Goal: Find specific page/section: Find specific page/section

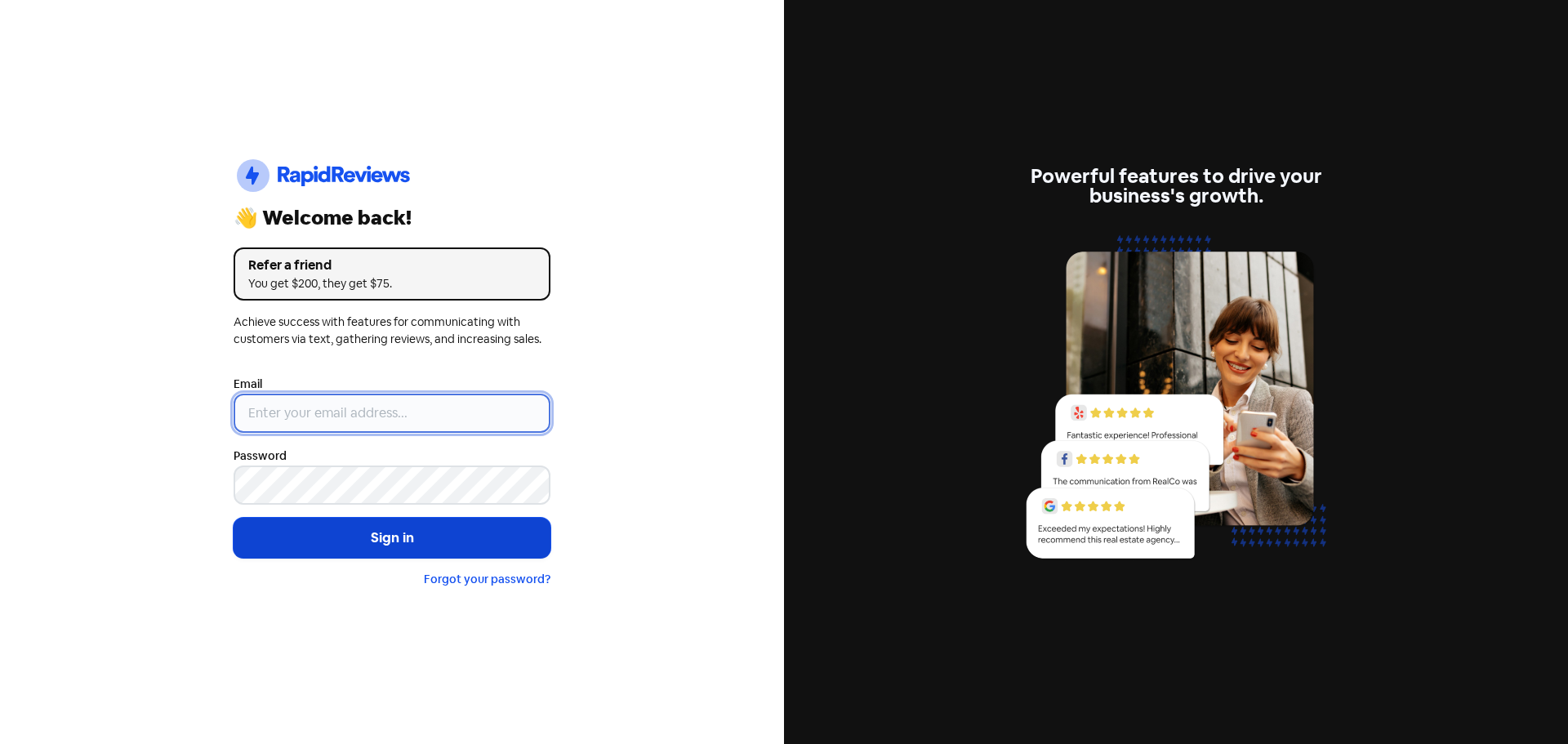
type input "[EMAIL_ADDRESS][DOMAIN_NAME]"
click at [388, 533] on button "Sign in" at bounding box center [392, 538] width 317 height 41
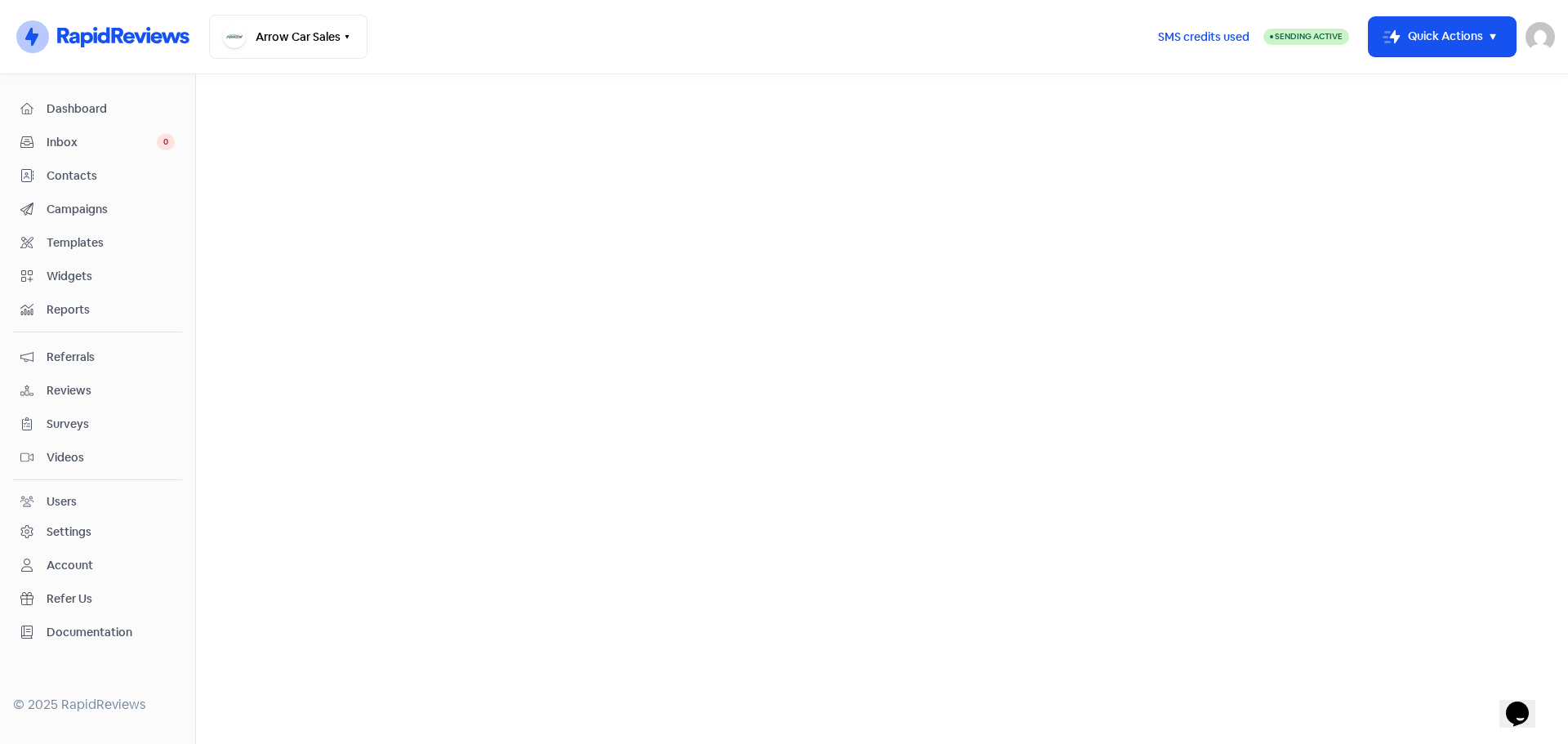
click at [69, 390] on span "Reviews" at bounding box center [111, 390] width 128 height 17
click at [527, 96] on link "Reviews" at bounding box center [517, 94] width 51 height 20
